Goal: Task Accomplishment & Management: Manage account settings

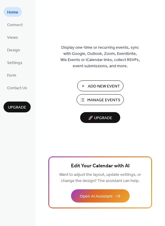
click at [111, 107] on div "Add New Event Manage Events 🚀 Upgrade" at bounding box center [100, 102] width 59 height 43
click at [114, 97] on span "Manage Events" at bounding box center [103, 100] width 33 height 6
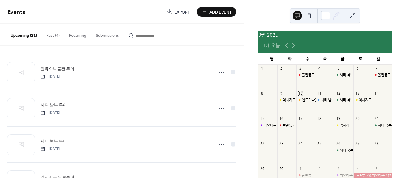
click at [54, 36] on button "Past (4)" at bounding box center [53, 34] width 23 height 21
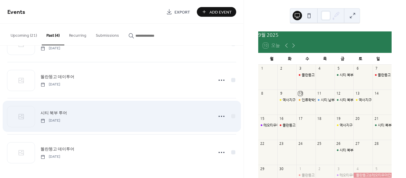
scroll to position [29, 0]
click at [220, 116] on icon at bounding box center [221, 115] width 9 height 9
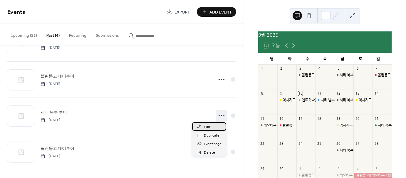
click at [209, 129] on span "Edit" at bounding box center [207, 127] width 6 height 6
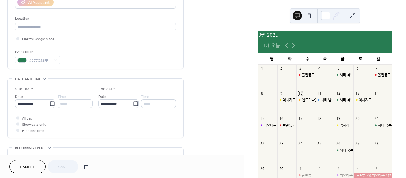
scroll to position [118, 0]
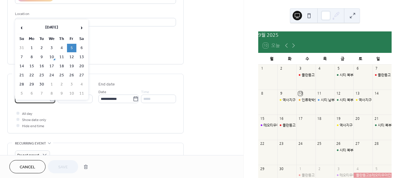
click at [40, 101] on input "**********" at bounding box center [32, 99] width 34 height 9
click at [22, 65] on td "14" at bounding box center [21, 66] width 9 height 9
type input "**********"
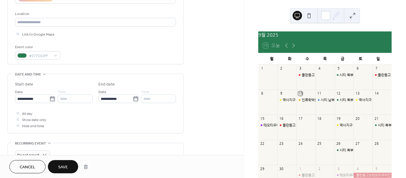
click at [67, 164] on span "Save" at bounding box center [63, 167] width 10 height 6
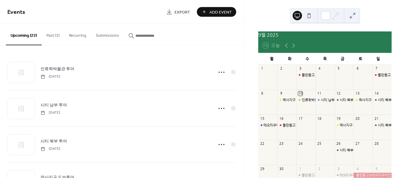
click at [59, 36] on button "Past (3)" at bounding box center [53, 34] width 23 height 21
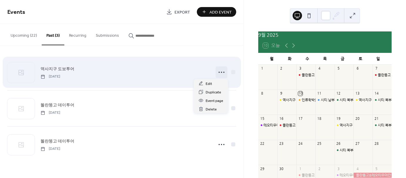
click at [225, 71] on icon at bounding box center [221, 72] width 9 height 9
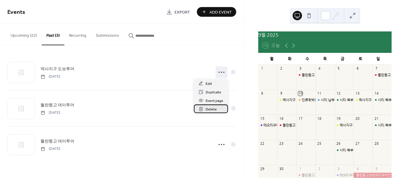
click at [210, 109] on span "Delete" at bounding box center [211, 109] width 11 height 6
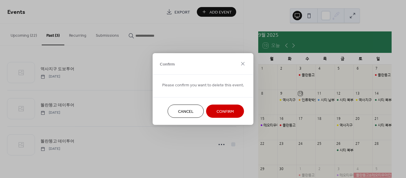
click at [217, 113] on span "Confirm" at bounding box center [225, 112] width 17 height 6
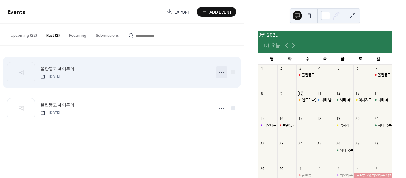
click at [224, 69] on icon at bounding box center [221, 72] width 9 height 9
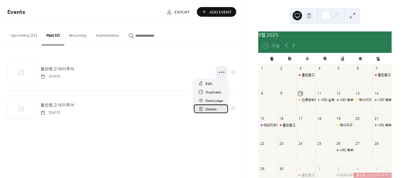
click at [219, 108] on div "Delete" at bounding box center [211, 109] width 34 height 9
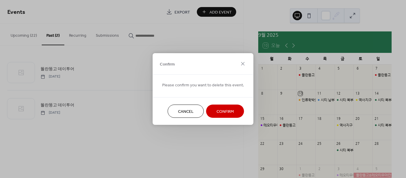
click at [221, 110] on span "Confirm" at bounding box center [225, 112] width 17 height 6
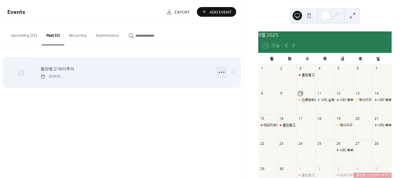
click at [223, 72] on icon at bounding box center [221, 72] width 9 height 9
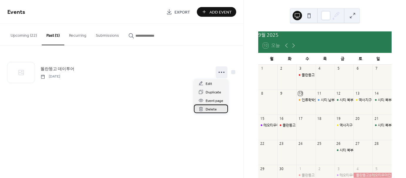
click at [220, 112] on div "Delete" at bounding box center [211, 109] width 34 height 9
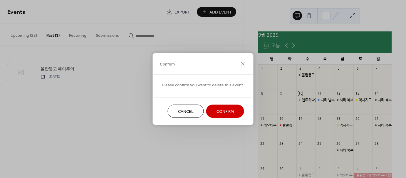
drag, startPoint x: 221, startPoint y: 112, endPoint x: 109, endPoint y: 85, distance: 115.4
click at [221, 113] on span "Confirm" at bounding box center [225, 112] width 17 height 6
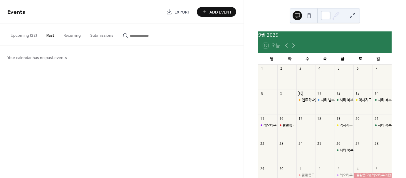
click at [23, 39] on button "Upcoming (22)" at bounding box center [24, 34] width 36 height 21
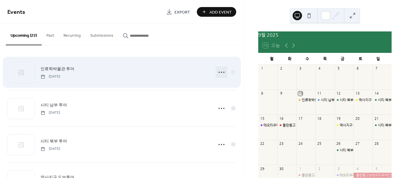
click at [218, 73] on icon at bounding box center [221, 72] width 9 height 9
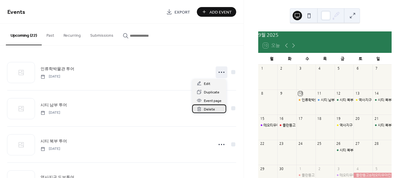
click at [214, 111] on span "Delete" at bounding box center [209, 109] width 11 height 6
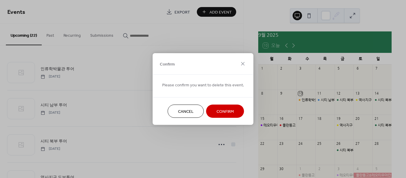
click at [221, 109] on span "Confirm" at bounding box center [225, 112] width 17 height 6
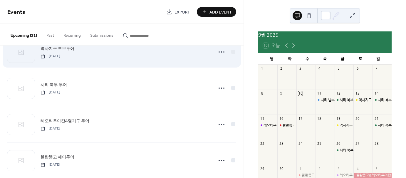
scroll to position [118, 0]
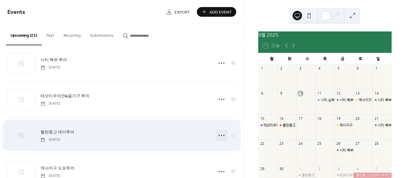
click at [220, 136] on icon at bounding box center [221, 135] width 9 height 9
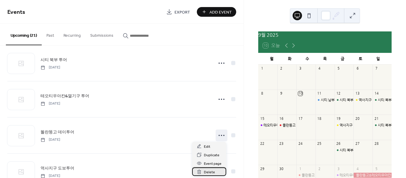
click at [214, 171] on span "Delete" at bounding box center [209, 172] width 11 height 6
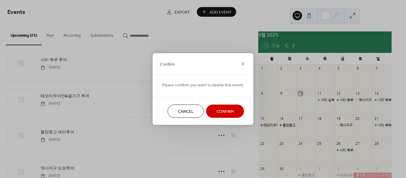
click at [220, 111] on span "Confirm" at bounding box center [225, 112] width 17 height 6
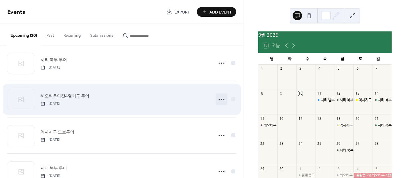
click at [221, 99] on icon at bounding box center [221, 99] width 9 height 9
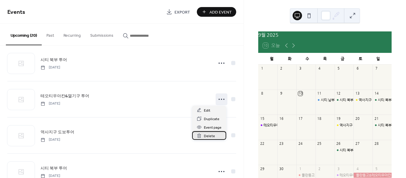
click at [213, 135] on span "Delete" at bounding box center [209, 136] width 11 height 6
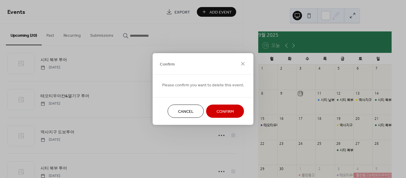
click at [224, 110] on span "Confirm" at bounding box center [225, 112] width 17 height 6
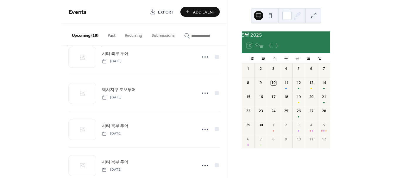
scroll to position [147, 0]
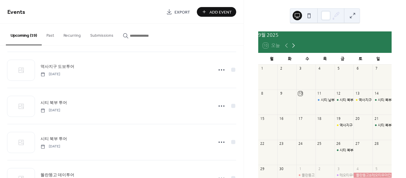
click at [294, 47] on icon at bounding box center [293, 45] width 7 height 7
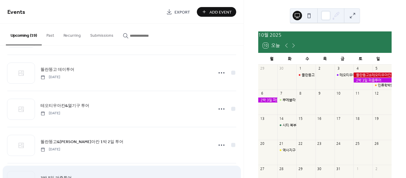
scroll to position [235, 0]
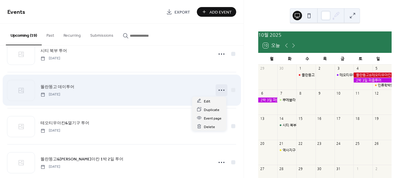
click at [222, 92] on icon at bounding box center [221, 90] width 9 height 9
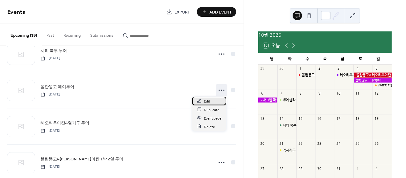
click at [210, 101] on span "Edit" at bounding box center [207, 101] width 6 height 6
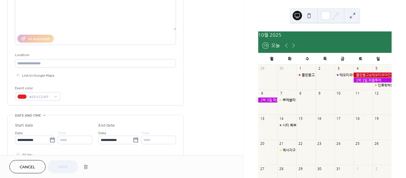
scroll to position [118, 0]
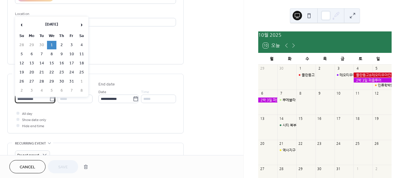
click at [44, 99] on input "**********" at bounding box center [32, 99] width 34 height 9
click at [61, 44] on td "2" at bounding box center [61, 45] width 9 height 9
type input "**********"
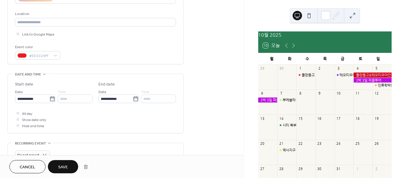
drag, startPoint x: 67, startPoint y: 166, endPoint x: 105, endPoint y: 154, distance: 39.6
click at [67, 166] on span "Save" at bounding box center [63, 167] width 10 height 6
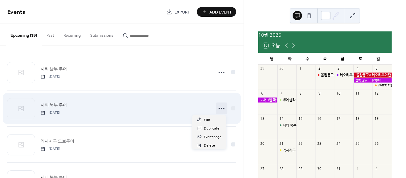
click at [220, 111] on icon at bounding box center [221, 108] width 9 height 9
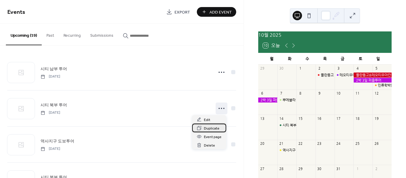
click at [209, 129] on span "Duplicate" at bounding box center [212, 129] width 16 height 6
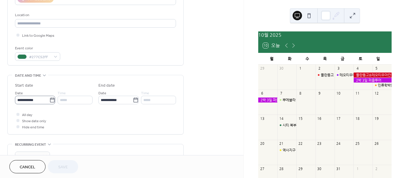
scroll to position [118, 0]
click at [34, 96] on input "**********" at bounding box center [32, 99] width 34 height 9
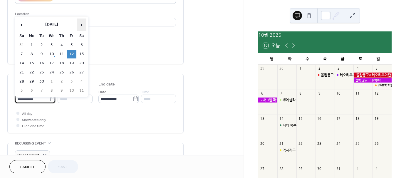
click at [85, 21] on span "›" at bounding box center [81, 25] width 9 height 12
click at [76, 52] on td "10" at bounding box center [71, 54] width 9 height 9
type input "**********"
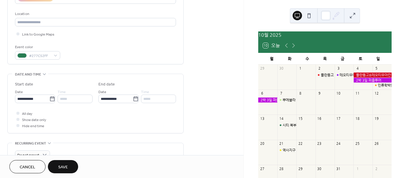
click at [68, 166] on button "Save" at bounding box center [63, 166] width 30 height 13
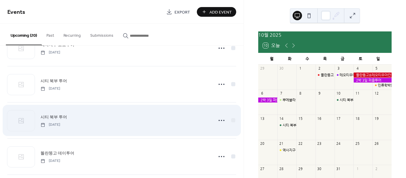
scroll to position [206, 0]
click at [217, 121] on icon at bounding box center [221, 119] width 9 height 9
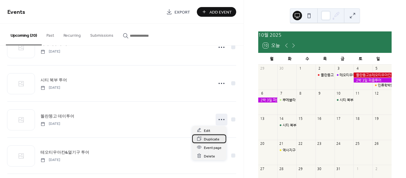
click at [209, 139] on span "Duplicate" at bounding box center [212, 139] width 16 height 6
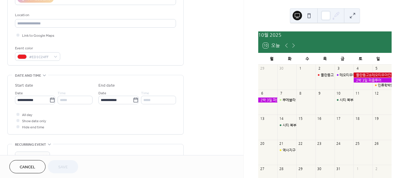
scroll to position [118, 0]
click at [39, 96] on input "**********" at bounding box center [32, 99] width 34 height 9
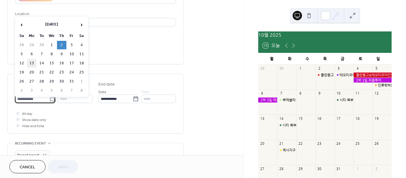
click at [32, 61] on td "13" at bounding box center [31, 63] width 9 height 9
type input "**********"
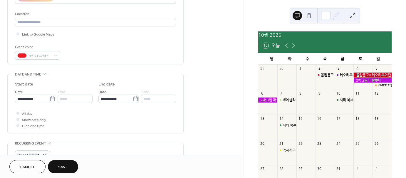
click at [64, 166] on span "Save" at bounding box center [63, 167] width 10 height 6
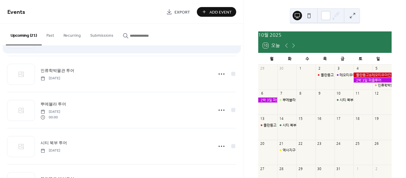
scroll to position [382, 0]
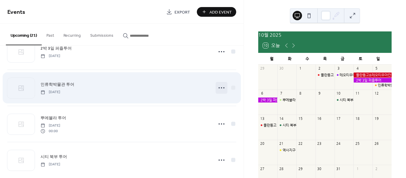
click at [217, 87] on icon at bounding box center [221, 87] width 9 height 9
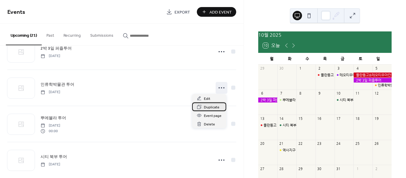
click at [209, 109] on span "Duplicate" at bounding box center [212, 107] width 16 height 6
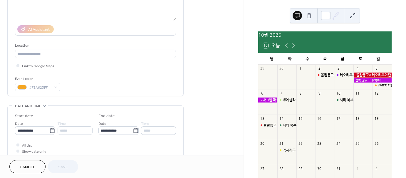
scroll to position [88, 0]
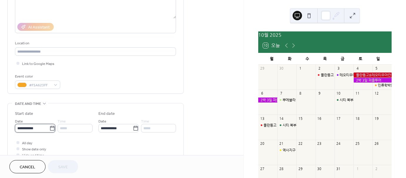
click at [36, 129] on input "**********" at bounding box center [32, 128] width 34 height 9
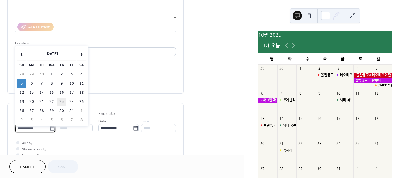
click at [65, 100] on td "23" at bounding box center [61, 102] width 9 height 9
type input "**********"
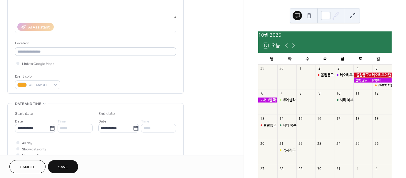
click at [68, 164] on button "Save" at bounding box center [63, 166] width 30 height 13
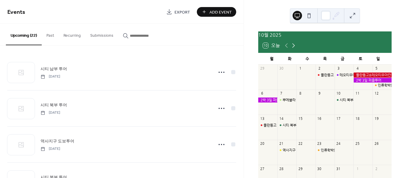
click at [294, 49] on icon at bounding box center [293, 45] width 7 height 7
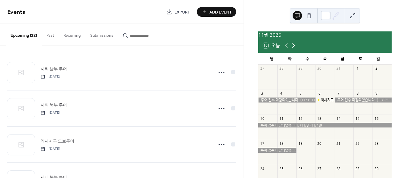
click at [295, 48] on icon at bounding box center [293, 45] width 7 height 7
